Goal: Information Seeking & Learning: Learn about a topic

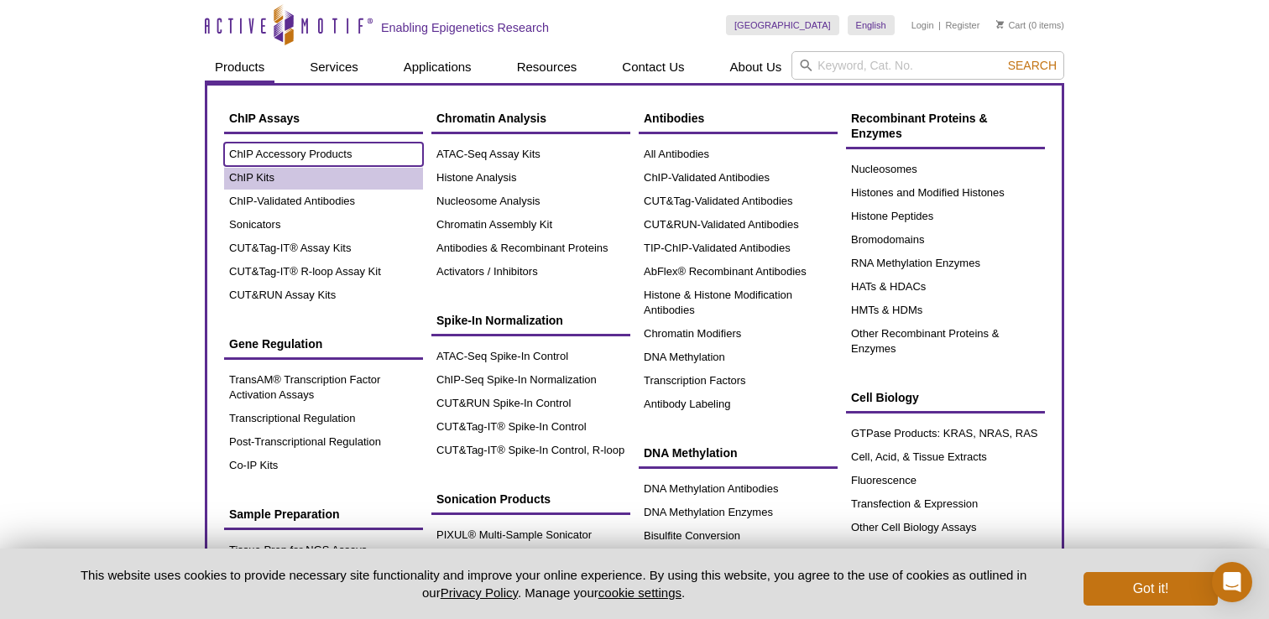
click at [269, 183] on ul "ChIP Accessory Products ChIP Kits ChIP-Validated Antibodies Sonicators CUT&Tag-…" at bounding box center [323, 225] width 199 height 164
click at [260, 175] on link "ChIP Kits" at bounding box center [323, 177] width 199 height 23
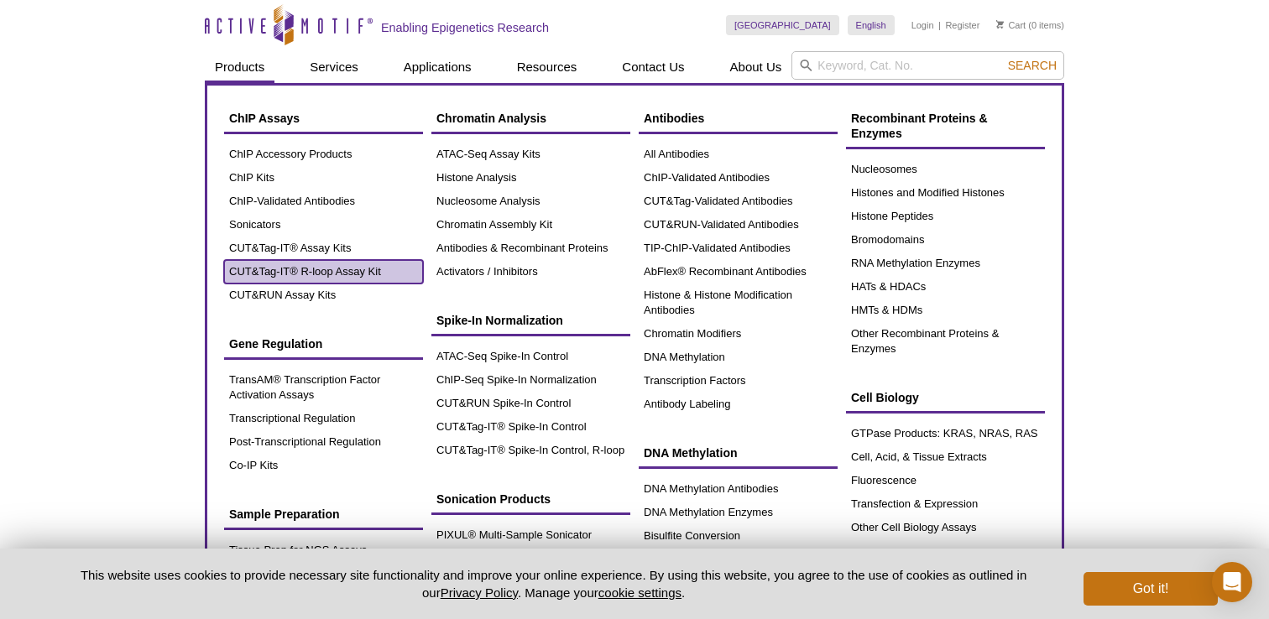
click at [279, 264] on link "CUT&Tag-IT® R-loop Assay Kit" at bounding box center [323, 271] width 199 height 23
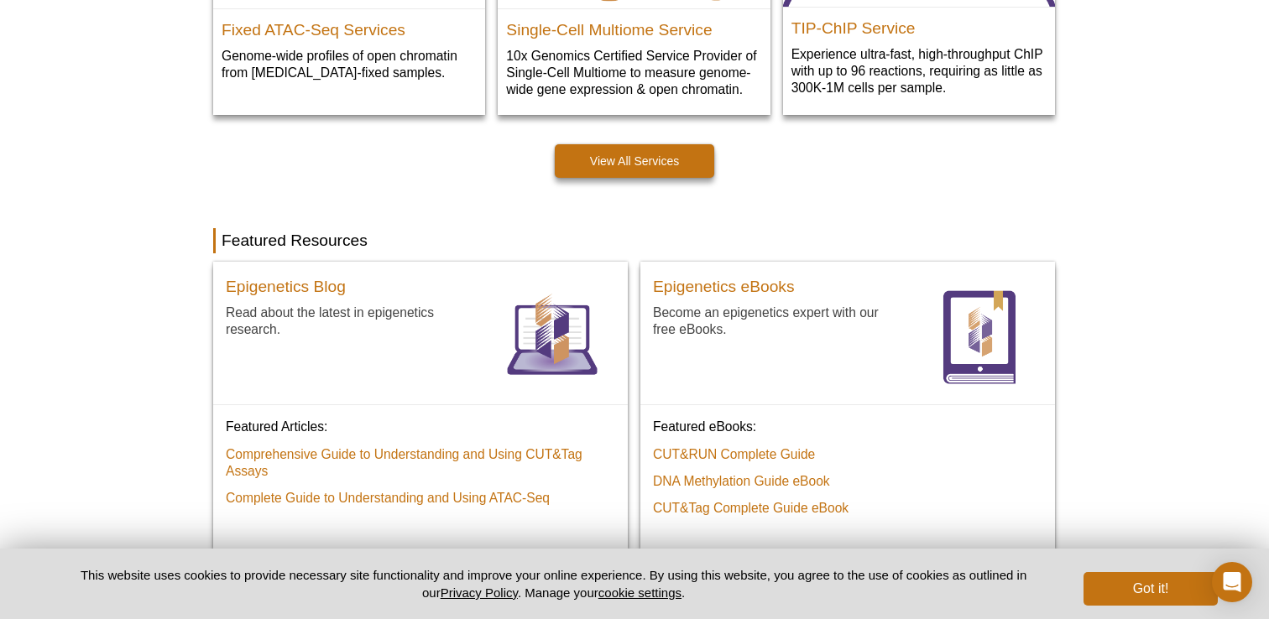
scroll to position [1245, 0]
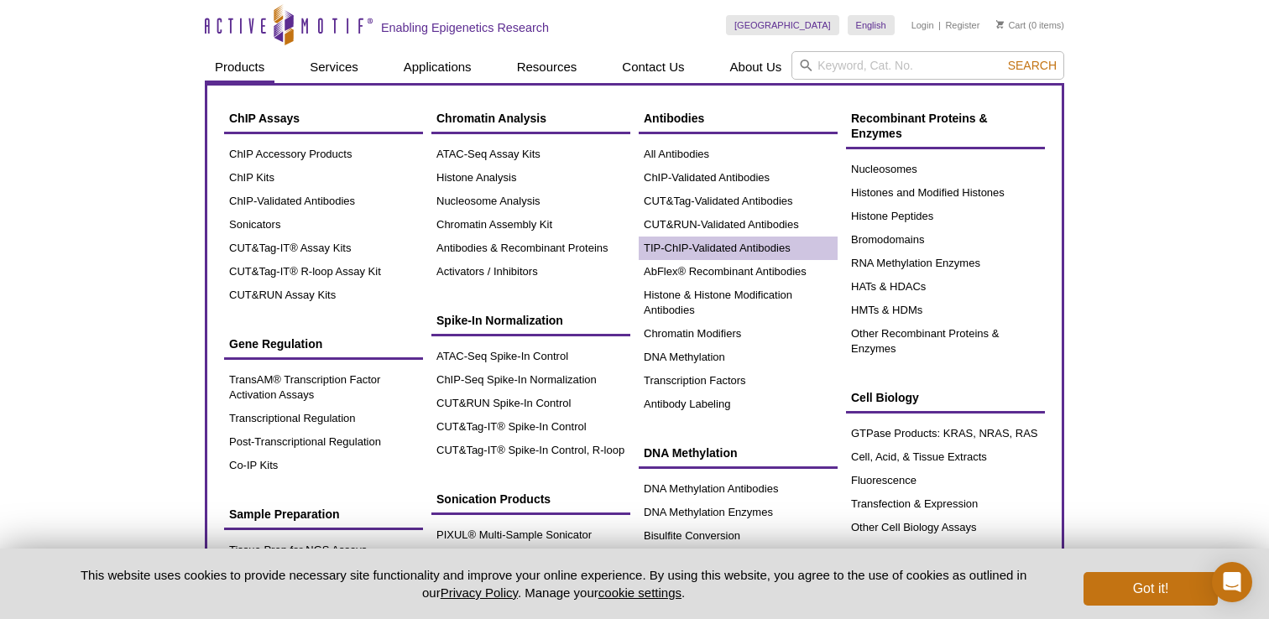
scroll to position [3, 0]
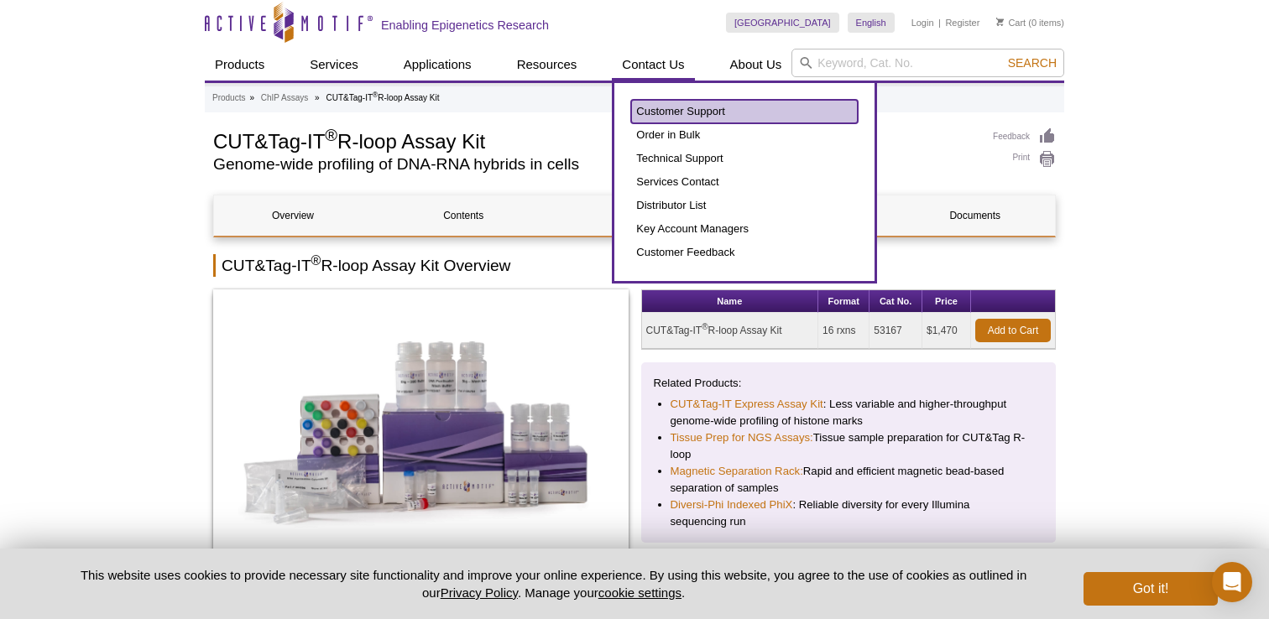
click at [709, 111] on link "Customer Support" at bounding box center [744, 111] width 227 height 23
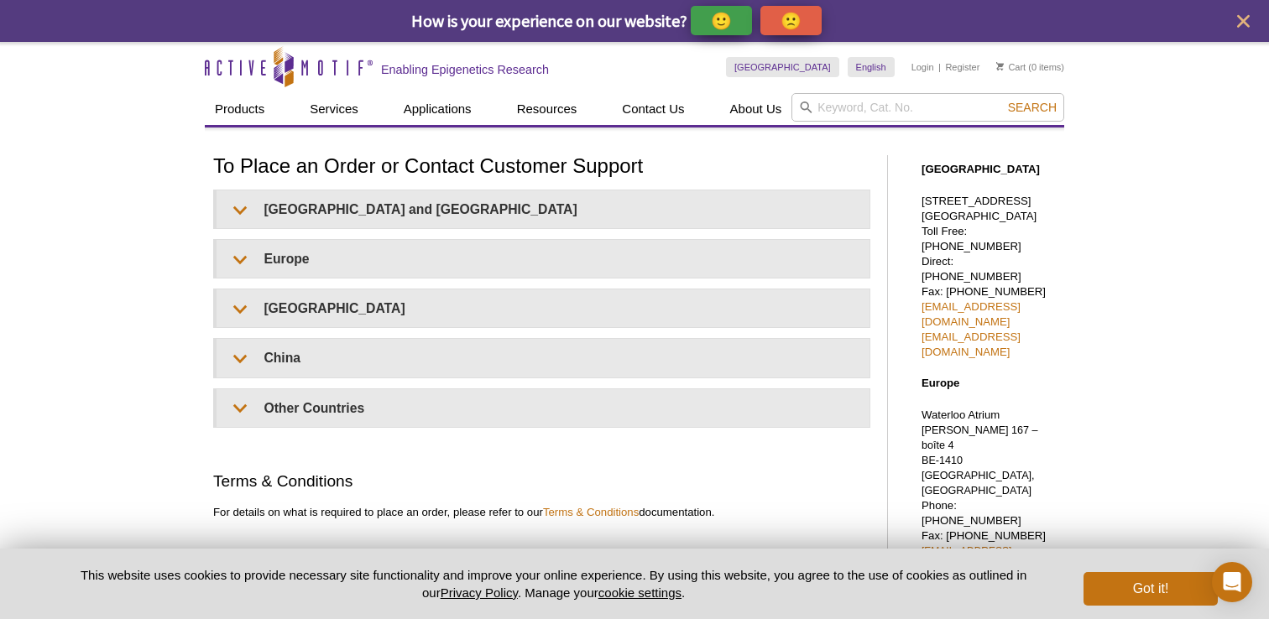
click at [462, 174] on h1 "To Place an Order or Contact Customer Support" at bounding box center [541, 167] width 657 height 24
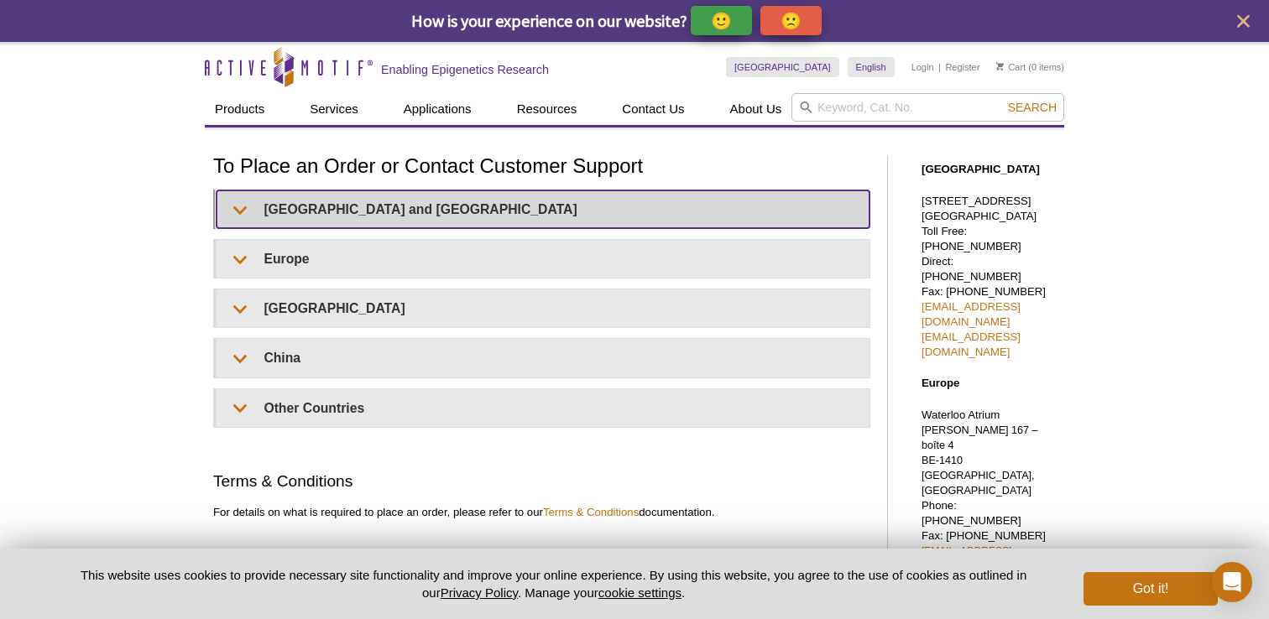
click at [459, 203] on summary "United States and Canada" at bounding box center [543, 210] width 653 height 38
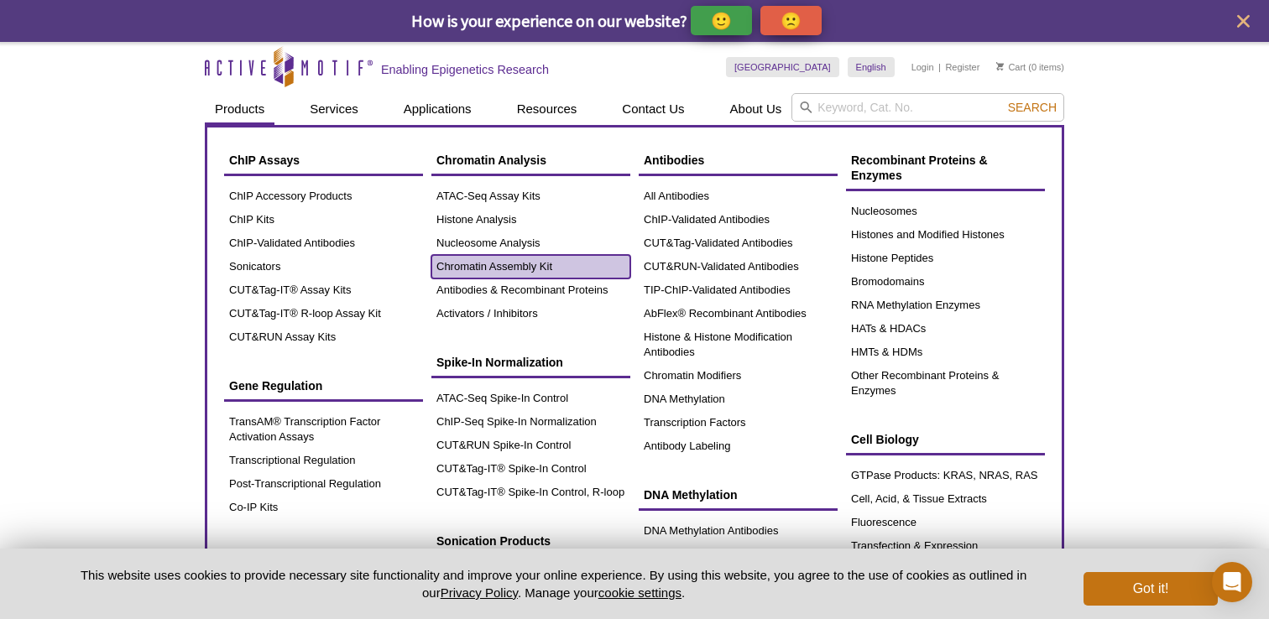
click at [526, 270] on link "Chromatin Assembly Kit" at bounding box center [530, 266] width 199 height 23
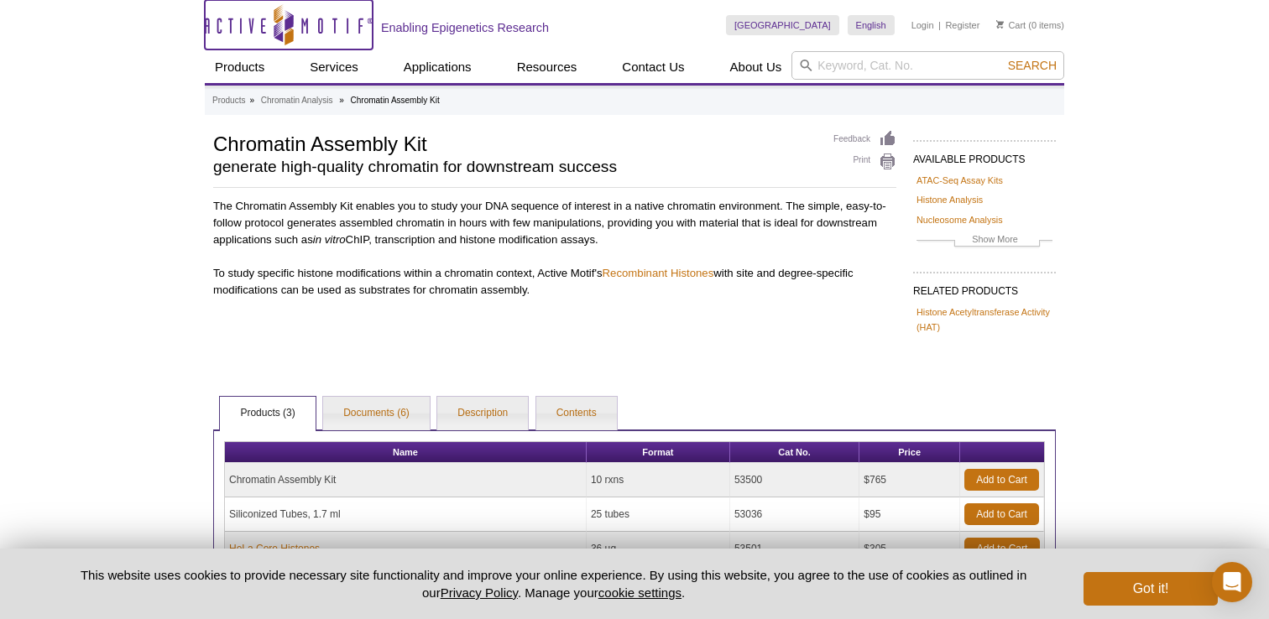
click at [264, 25] on icon at bounding box center [284, 25] width 159 height 15
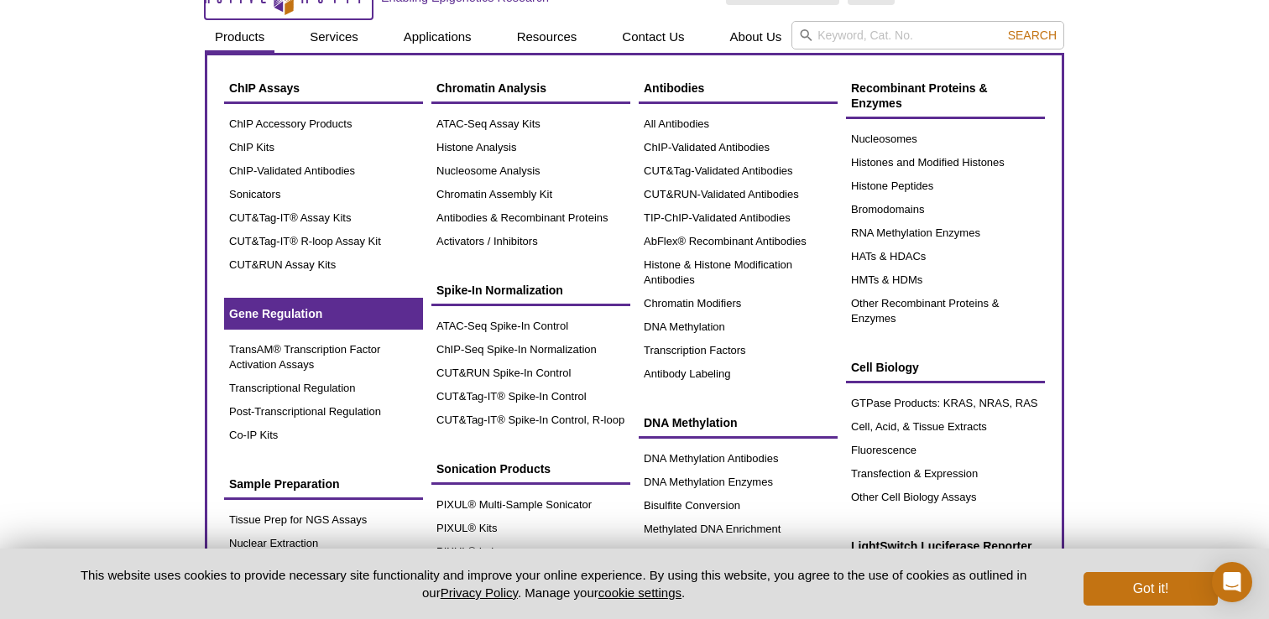
scroll to position [32, 0]
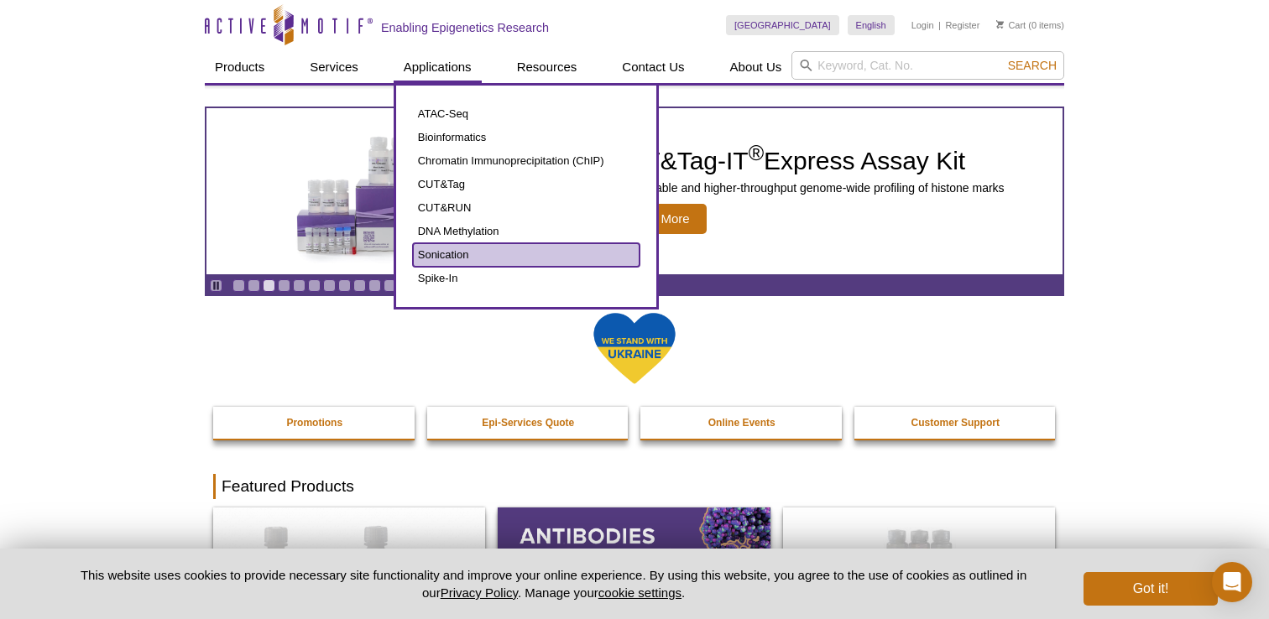
click at [454, 244] on link "Sonication" at bounding box center [526, 254] width 227 height 23
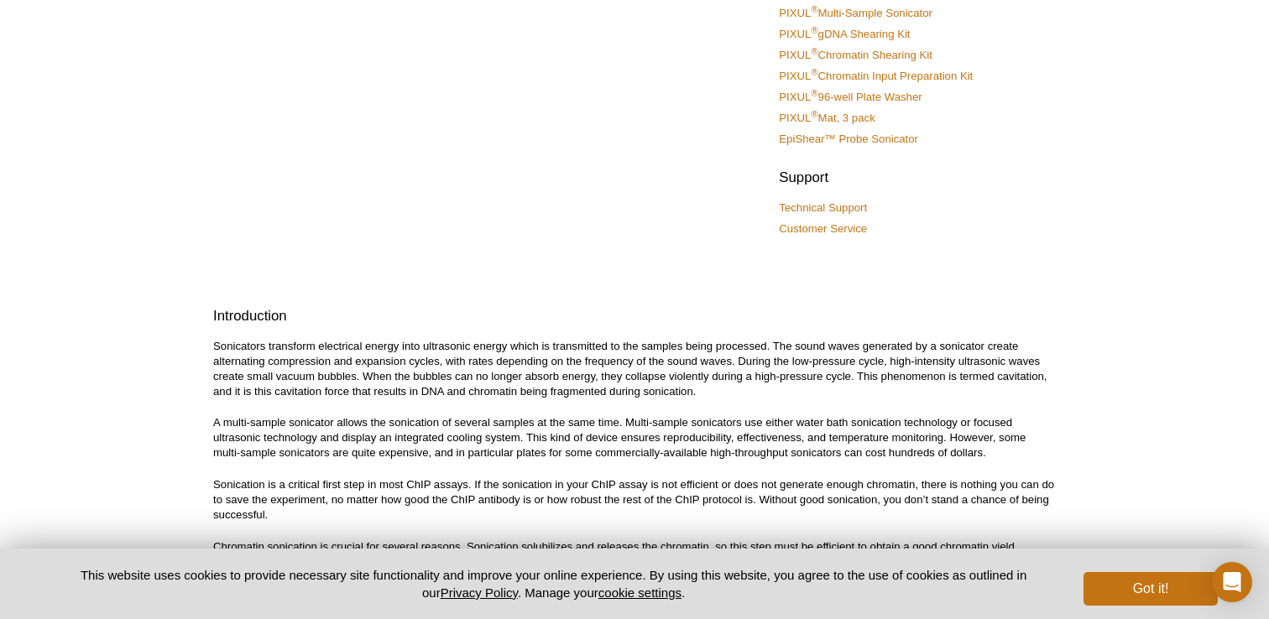
scroll to position [173, 0]
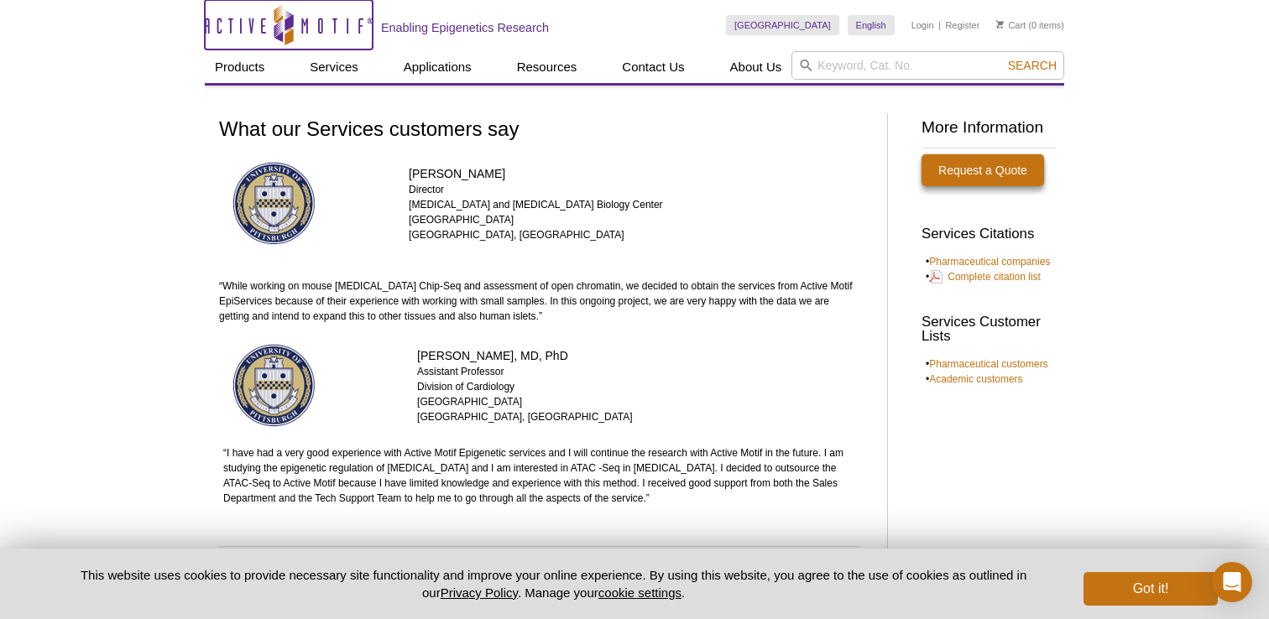
click at [282, 31] on icon "Active Motif Logo" at bounding box center [289, 24] width 168 height 41
